Goal: Task Accomplishment & Management: Manage account settings

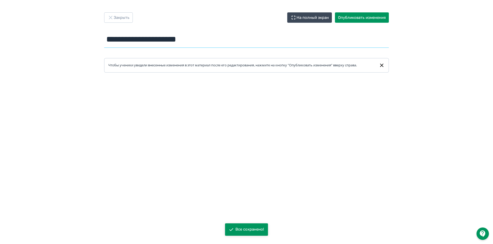
click at [217, 43] on input "**********" at bounding box center [246, 39] width 285 height 17
drag, startPoint x: 218, startPoint y: 42, endPoint x: 91, endPoint y: 39, distance: 127.0
click at [91, 39] on div "**********" at bounding box center [246, 121] width 493 height 219
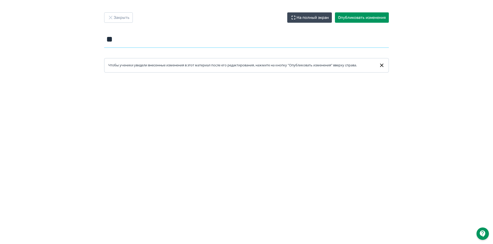
type input "*"
type input "**********"
click at [371, 17] on button "Опубликовать изменения" at bounding box center [362, 17] width 54 height 10
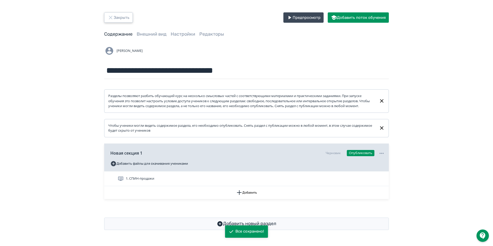
click at [121, 19] on button "Закрыть" at bounding box center [118, 17] width 29 height 10
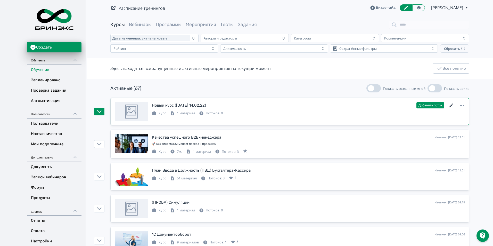
click at [452, 106] on icon at bounding box center [452, 105] width 4 height 4
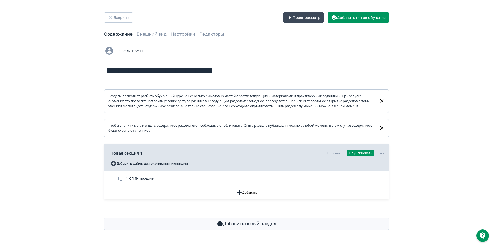
click at [200, 70] on input "**********" at bounding box center [246, 70] width 285 height 17
click at [144, 70] on input "**********" at bounding box center [246, 70] width 285 height 17
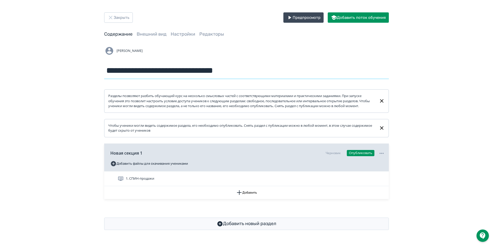
click at [144, 70] on input "**********" at bounding box center [246, 70] width 285 height 17
click at [313, 57] on div "**********" at bounding box center [246, 62] width 285 height 33
drag, startPoint x: 219, startPoint y: 73, endPoint x: 105, endPoint y: 79, distance: 114.3
click at [105, 79] on form "**********" at bounding box center [246, 138] width 285 height 184
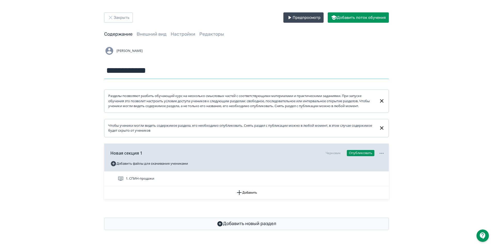
type input "**********"
click at [445, 88] on div "**********" at bounding box center [246, 121] width 493 height 242
click at [157, 33] on link "Внешний вид" at bounding box center [152, 34] width 30 height 6
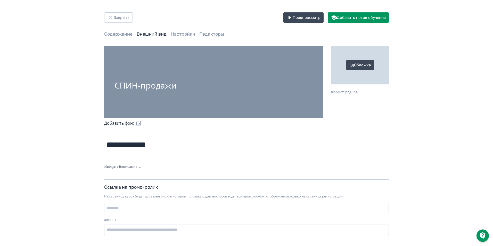
click at [230, 80] on div "СПИН-продажи" at bounding box center [213, 82] width 219 height 72
click at [221, 84] on div "СПИН-продажи" at bounding box center [213, 82] width 219 height 72
click at [368, 65] on div "Обложка" at bounding box center [360, 65] width 58 height 39
click at [0, 0] on input "Обложка Формат: png, jpg." at bounding box center [0, 0] width 0 height 0
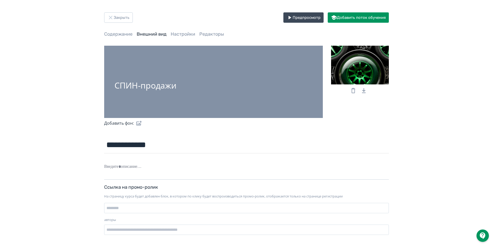
click at [167, 86] on div "СПИН-продажи" at bounding box center [146, 85] width 62 height 9
click at [118, 17] on button "Закрыть" at bounding box center [118, 17] width 29 height 10
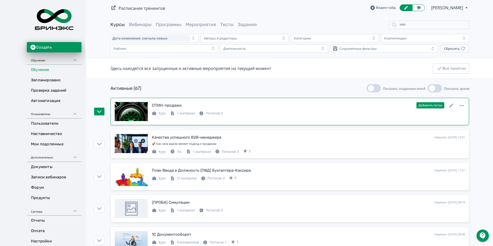
click at [122, 115] on div at bounding box center [131, 111] width 33 height 19
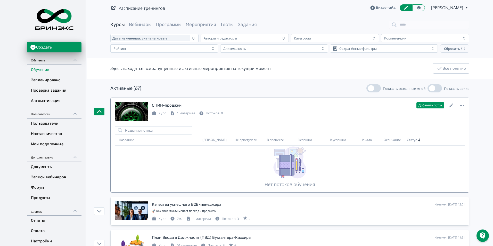
click at [122, 115] on div at bounding box center [131, 111] width 33 height 19
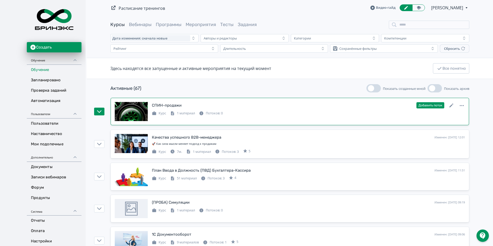
click at [165, 105] on div "СПИН-продажи" at bounding box center [167, 105] width 30 height 6
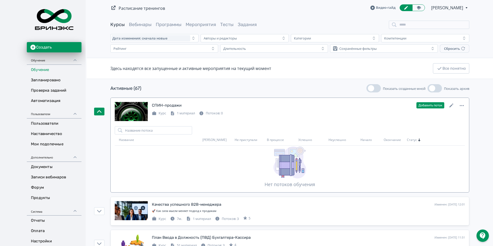
click at [165, 105] on div "СПИН-продажи" at bounding box center [167, 105] width 30 height 6
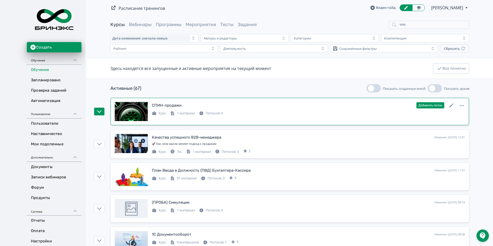
click at [325, 113] on div "Курс 1 материал Потоков: 0" at bounding box center [308, 113] width 313 height 6
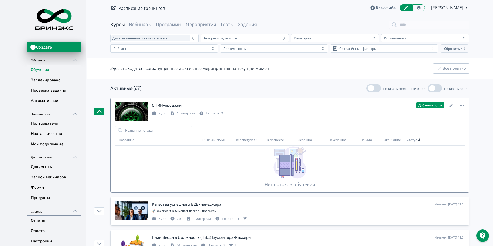
click at [325, 113] on div "Курс 1 материал Потоков: 0" at bounding box center [308, 113] width 313 height 6
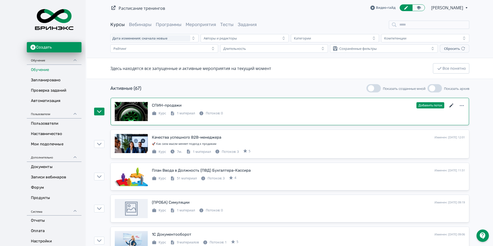
click at [452, 106] on icon at bounding box center [452, 105] width 6 height 6
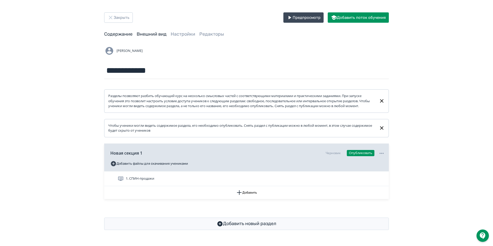
click at [156, 33] on link "Внешний вид" at bounding box center [152, 34] width 30 height 6
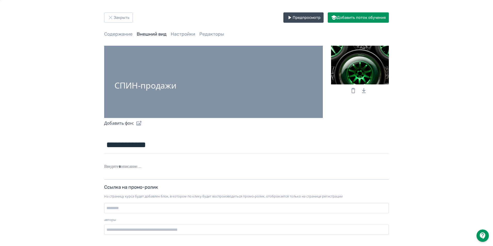
click at [173, 66] on div "СПИН-продажи" at bounding box center [213, 82] width 219 height 72
click at [165, 84] on div "СПИН-продажи" at bounding box center [146, 85] width 62 height 9
click at [138, 123] on label at bounding box center [138, 123] width 8 height 10
click at [0, 0] on input "file" at bounding box center [0, 0] width 0 height 0
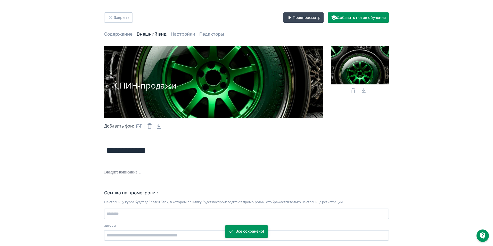
click at [152, 87] on div "СПИН-продажи" at bounding box center [146, 85] width 62 height 9
click at [138, 126] on label at bounding box center [138, 126] width 8 height 10
click at [0, 0] on input "file" at bounding box center [0, 0] width 0 height 0
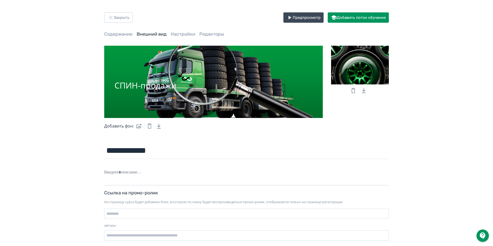
click at [125, 83] on div "СПИН-продажи" at bounding box center [146, 85] width 62 height 9
click at [138, 127] on label at bounding box center [138, 126] width 8 height 10
click at [0, 0] on input "file" at bounding box center [0, 0] width 0 height 0
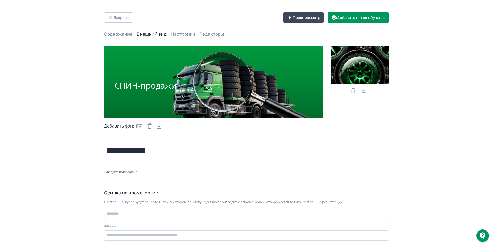
click at [141, 126] on label at bounding box center [138, 126] width 8 height 10
click at [0, 0] on input "file" at bounding box center [0, 0] width 0 height 0
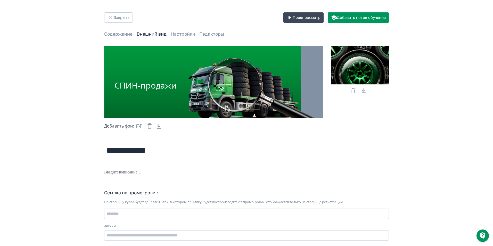
click at [138, 125] on label at bounding box center [138, 126] width 8 height 10
click at [0, 0] on input "file" at bounding box center [0, 0] width 0 height 0
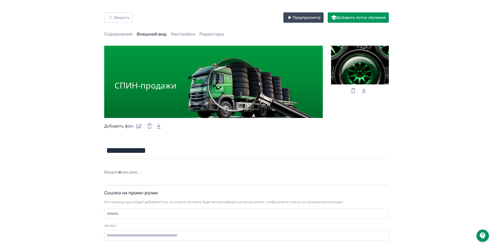
click at [467, 128] on div "**********" at bounding box center [246, 128] width 493 height 257
click at [355, 91] on icon at bounding box center [354, 90] width 4 height 5
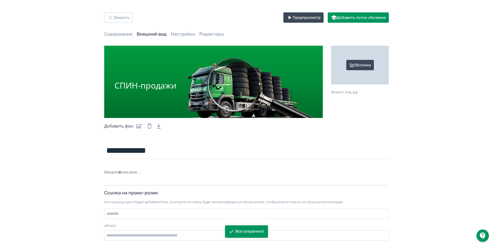
click at [362, 64] on div "Обложка" at bounding box center [360, 65] width 58 height 39
click at [0, 0] on input "Обложка Формат: png, jpg." at bounding box center [0, 0] width 0 height 0
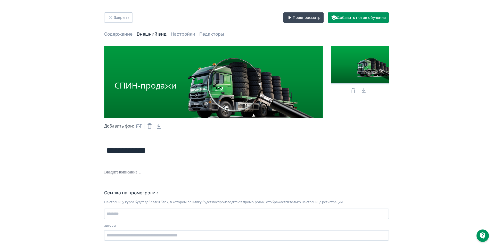
click at [352, 90] on icon at bounding box center [354, 90] width 4 height 5
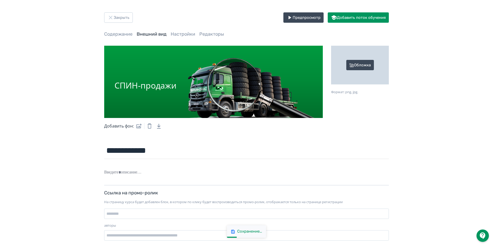
click at [362, 63] on div "Обложка" at bounding box center [360, 65] width 58 height 39
click at [0, 0] on input "Обложка Формат: png, jpg." at bounding box center [0, 0] width 0 height 0
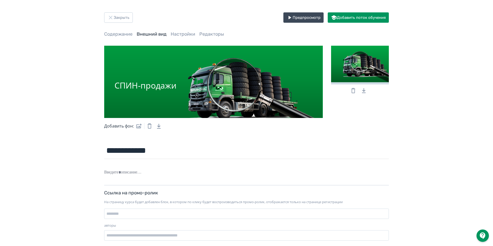
click at [437, 125] on div "**********" at bounding box center [246, 128] width 493 height 257
click at [127, 18] on button "Закрыть" at bounding box center [118, 17] width 29 height 10
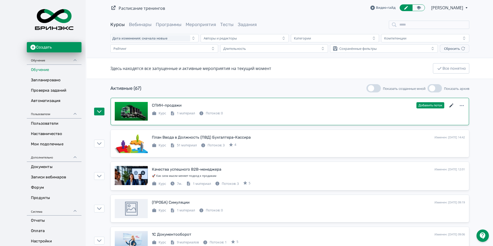
click at [451, 106] on icon at bounding box center [452, 105] width 6 height 6
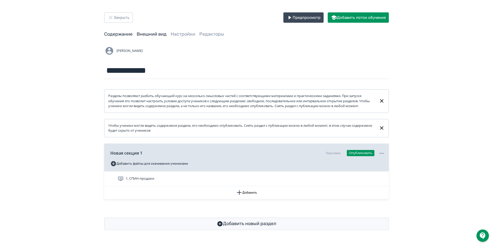
click at [151, 34] on link "Внешний вид" at bounding box center [152, 34] width 30 height 6
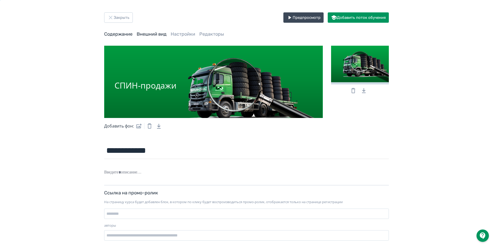
click at [117, 35] on link "Содержание" at bounding box center [118, 34] width 28 height 6
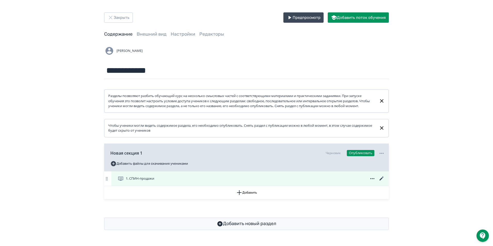
click at [381, 182] on icon at bounding box center [382, 179] width 6 height 6
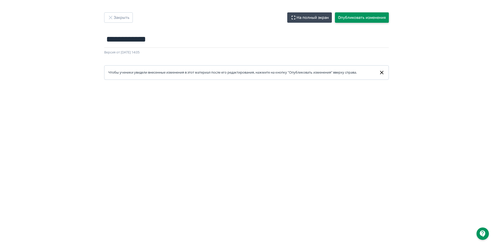
click at [370, 17] on button "Опубликовать изменения" at bounding box center [362, 17] width 54 height 10
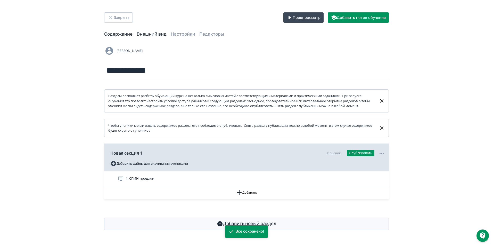
click at [157, 34] on link "Внешний вид" at bounding box center [152, 34] width 30 height 6
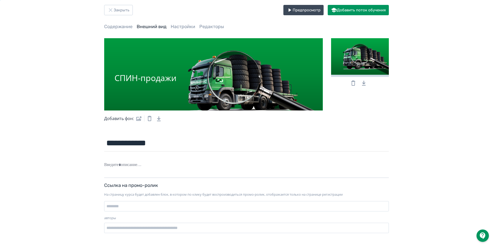
scroll to position [11, 0]
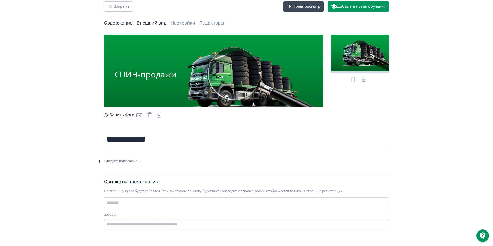
click at [122, 22] on link "Содержание" at bounding box center [118, 23] width 28 height 6
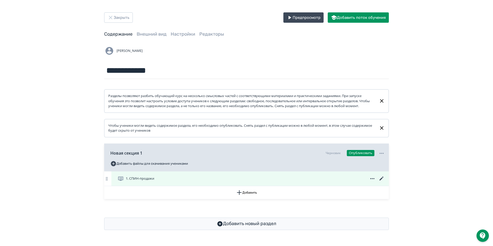
click at [382, 180] on icon at bounding box center [382, 179] width 4 height 4
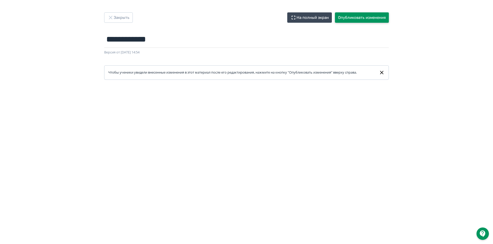
click at [360, 17] on button "Опубликовать изменения" at bounding box center [362, 17] width 54 height 10
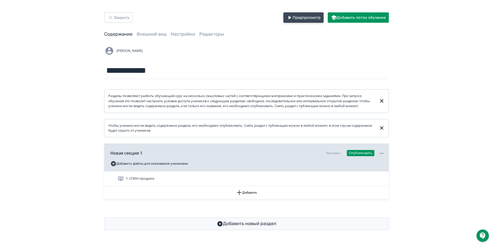
click at [305, 16] on button "Предпросмотр" at bounding box center [304, 17] width 40 height 10
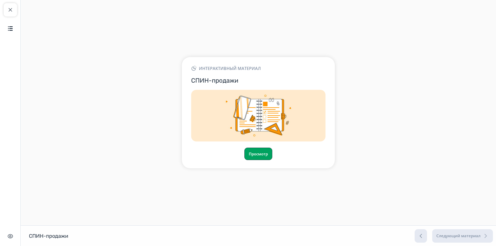
click at [261, 154] on button "Просмотр" at bounding box center [258, 154] width 28 height 12
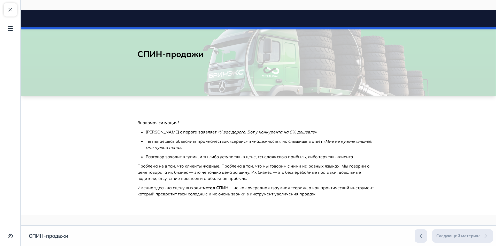
scroll to position [13, 0]
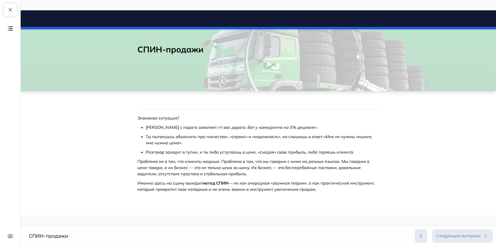
click at [240, 140] on p "Ты пытаешьсь объяснить про «качество», «сервис» и «надежность», но слышишь в от…" at bounding box center [262, 139] width 233 height 12
click at [6, 6] on button "Закрыть курс" at bounding box center [10, 9] width 13 height 13
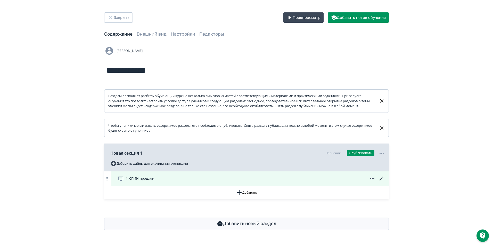
click at [380, 182] on icon at bounding box center [382, 179] width 6 height 6
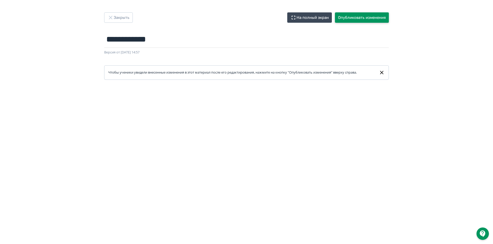
click at [366, 17] on button "Опубликовать изменения" at bounding box center [362, 17] width 54 height 10
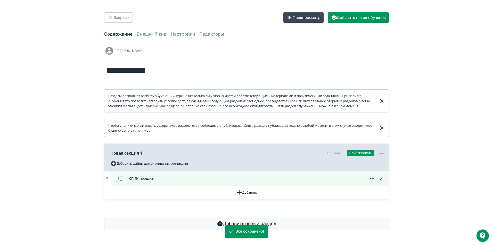
click at [381, 180] on icon at bounding box center [382, 179] width 4 height 4
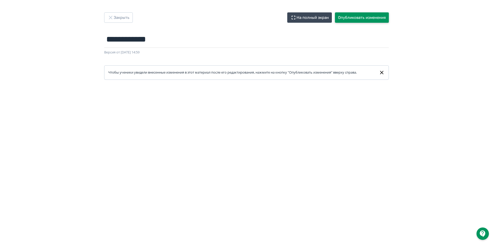
click at [371, 17] on button "Опубликовать изменения" at bounding box center [362, 17] width 54 height 10
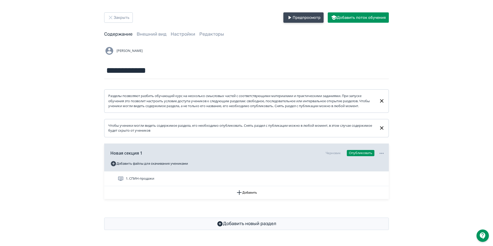
drag, startPoint x: 310, startPoint y: 16, endPoint x: 308, endPoint y: 21, distance: 5.3
click at [308, 21] on button "Предпросмотр" at bounding box center [304, 17] width 40 height 10
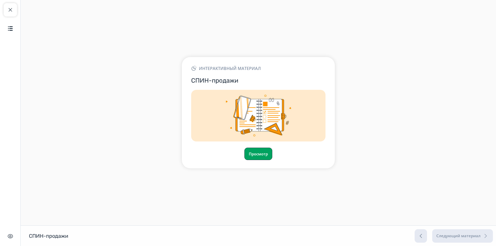
click at [269, 155] on button "Просмотр" at bounding box center [258, 154] width 28 height 12
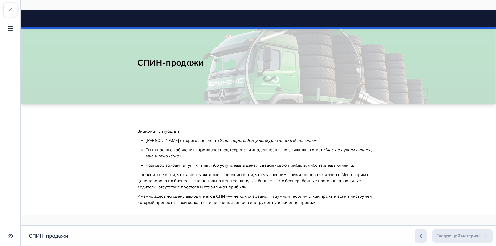
click at [17, 11] on div "Закрыть курс Содержание Скрыть интерфейс" at bounding box center [10, 123] width 21 height 246
click at [12, 9] on span "button" at bounding box center [10, 10] width 6 height 6
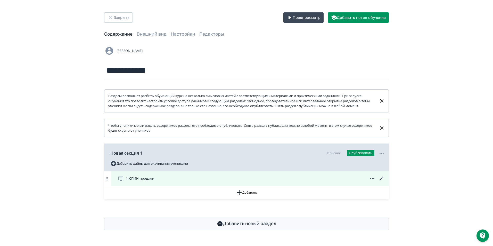
click at [381, 182] on icon at bounding box center [382, 179] width 6 height 6
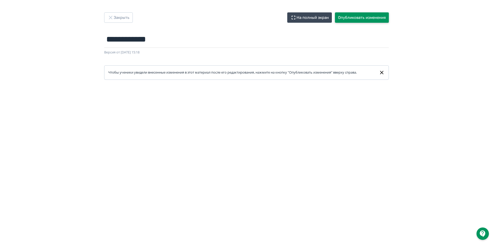
click at [364, 17] on button "Опубликовать изменения" at bounding box center [362, 17] width 54 height 10
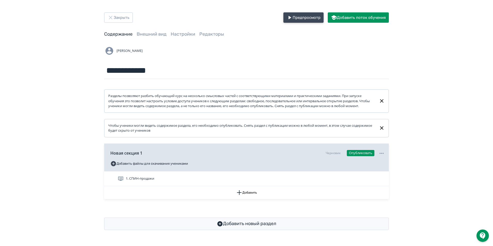
click at [308, 14] on button "Предпросмотр" at bounding box center [304, 17] width 40 height 10
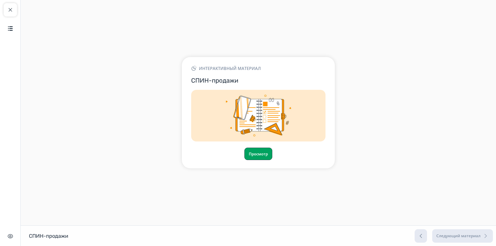
click at [269, 154] on button "Просмотр" at bounding box center [258, 154] width 28 height 12
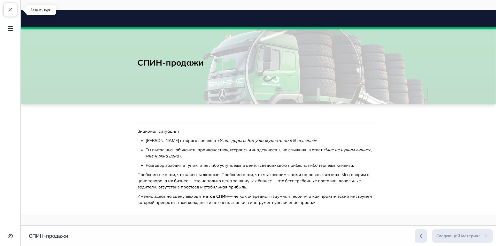
click at [9, 10] on span "button" at bounding box center [10, 10] width 6 height 6
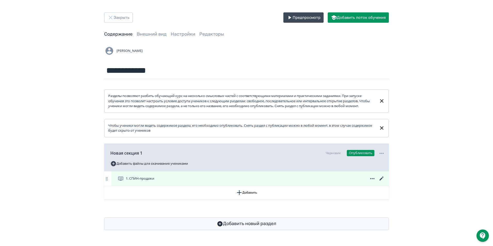
click at [382, 182] on icon at bounding box center [382, 179] width 6 height 6
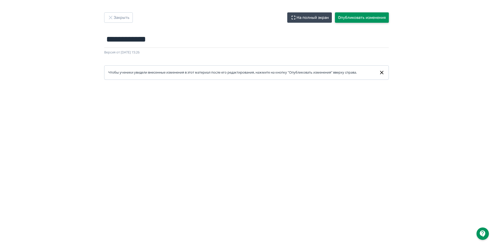
click at [359, 17] on button "Опубликовать изменения" at bounding box center [362, 17] width 54 height 10
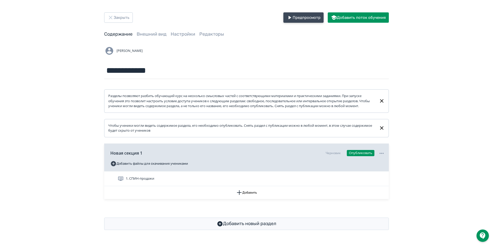
click at [308, 17] on button "Предпросмотр" at bounding box center [304, 17] width 40 height 10
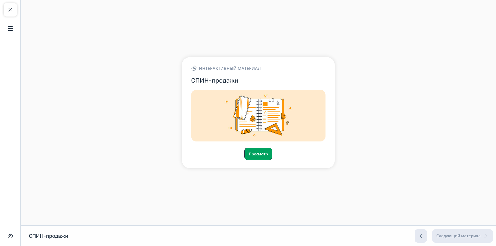
click at [254, 157] on button "Просмотр" at bounding box center [258, 154] width 28 height 12
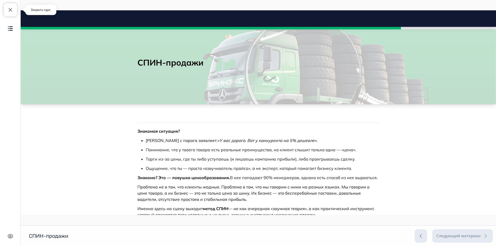
click at [12, 10] on span "button" at bounding box center [10, 10] width 6 height 6
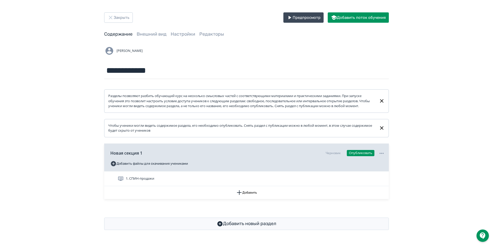
scroll to position [1, 0]
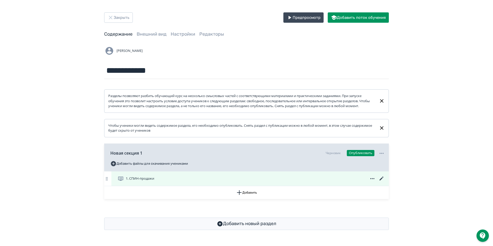
click at [381, 182] on icon at bounding box center [382, 179] width 6 height 6
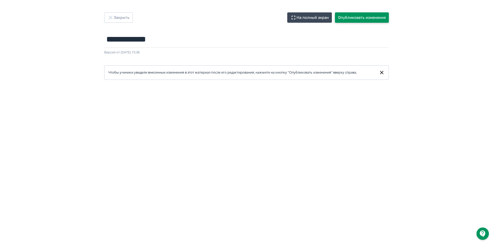
click at [357, 18] on button "Опубликовать изменения" at bounding box center [362, 17] width 54 height 10
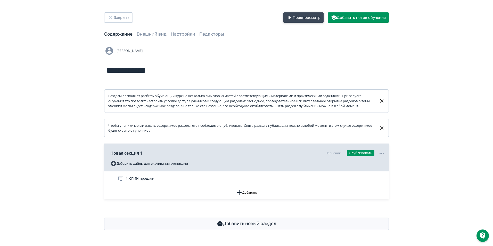
click at [305, 19] on button "Предпросмотр" at bounding box center [304, 17] width 40 height 10
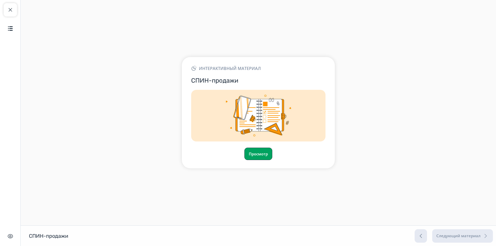
click at [254, 155] on button "Просмотр" at bounding box center [258, 154] width 28 height 12
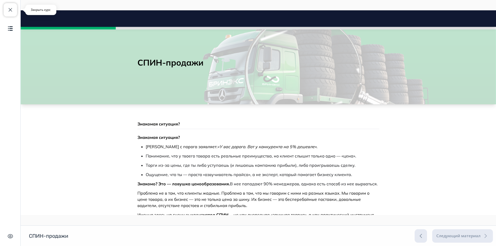
click at [12, 6] on button "Закрыть курс" at bounding box center [10, 9] width 13 height 13
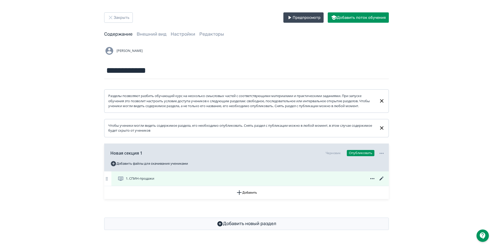
click at [381, 182] on icon at bounding box center [382, 179] width 6 height 6
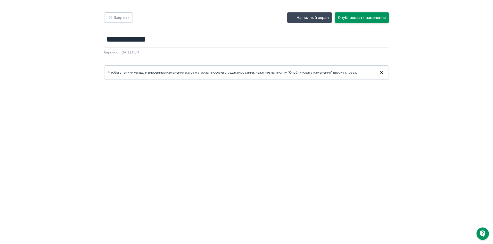
click at [350, 19] on button "Опубликовать изменения" at bounding box center [362, 17] width 54 height 10
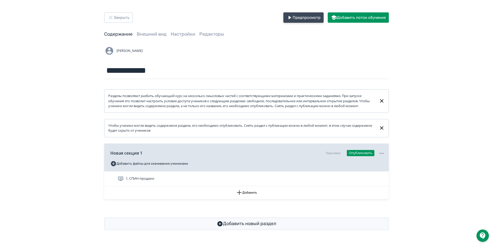
click at [303, 19] on button "Предпросмотр" at bounding box center [304, 17] width 40 height 10
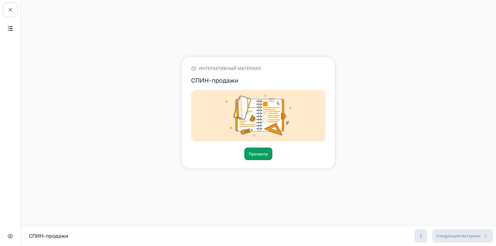
click at [257, 156] on button "Просмотр" at bounding box center [258, 154] width 28 height 12
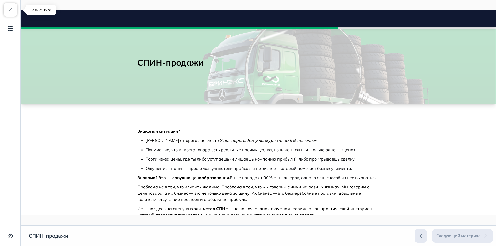
click at [10, 7] on span "button" at bounding box center [10, 10] width 6 height 6
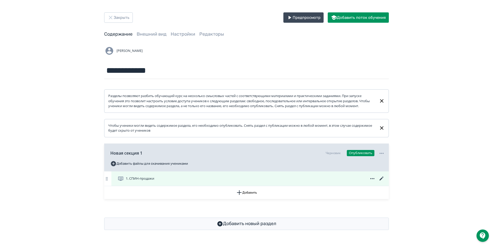
click at [381, 180] on icon at bounding box center [382, 179] width 4 height 4
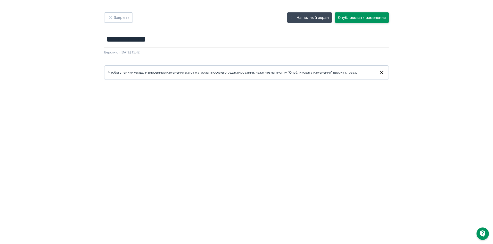
click at [350, 18] on button "Опубликовать изменения" at bounding box center [362, 17] width 54 height 10
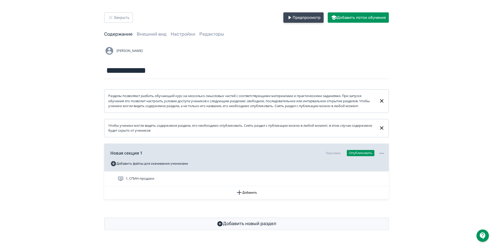
click at [298, 20] on button "Предпросмотр" at bounding box center [304, 17] width 40 height 10
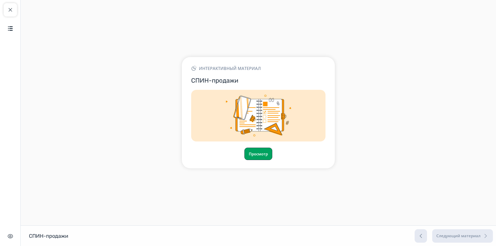
click at [260, 153] on button "Просмотр" at bounding box center [258, 154] width 28 height 12
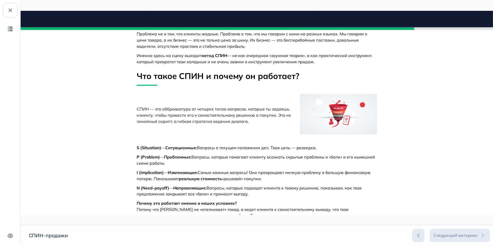
scroll to position [181, 0]
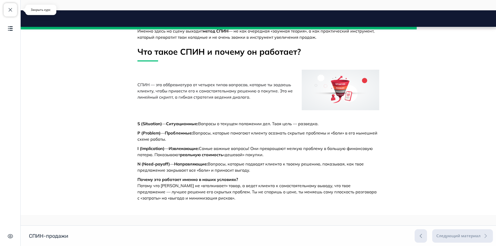
click at [11, 11] on span "button" at bounding box center [10, 10] width 6 height 6
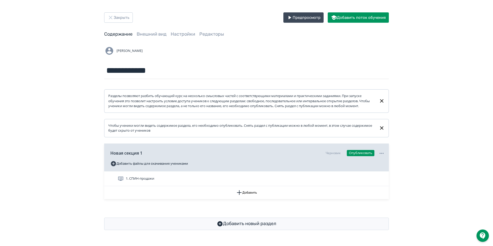
scroll to position [1, 0]
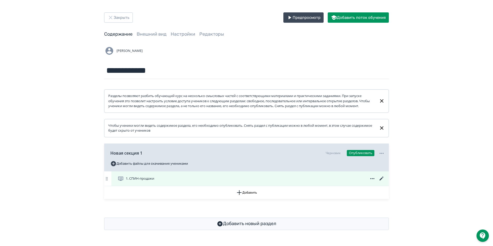
click at [382, 180] on icon at bounding box center [382, 179] width 4 height 4
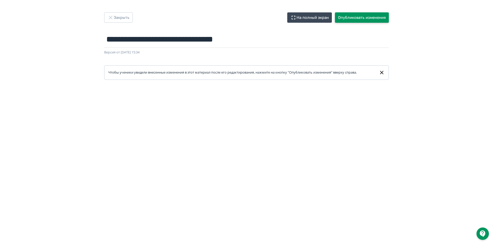
click at [357, 16] on button "Опубликовать изменения" at bounding box center [362, 17] width 54 height 10
